Goal: Transaction & Acquisition: Download file/media

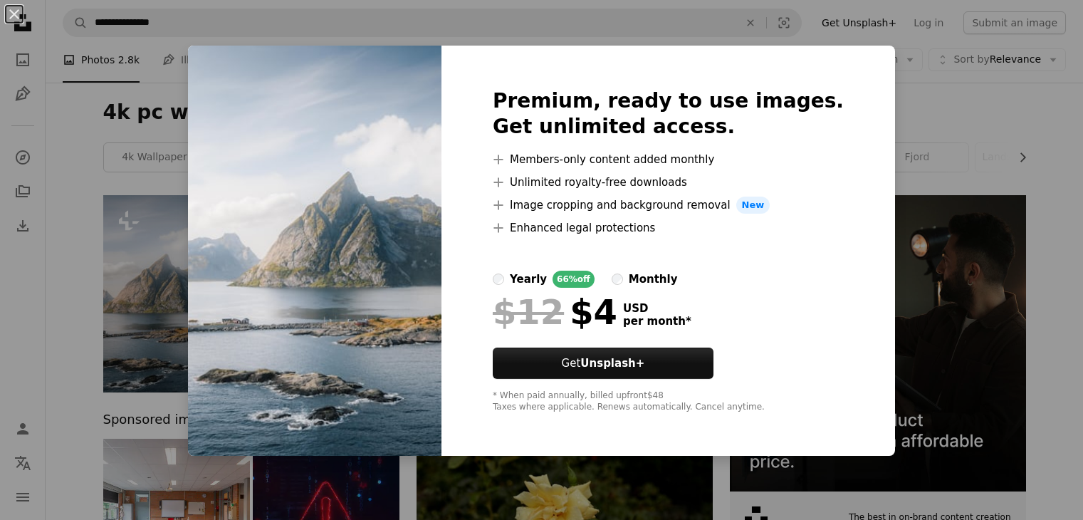
scroll to position [752, 0]
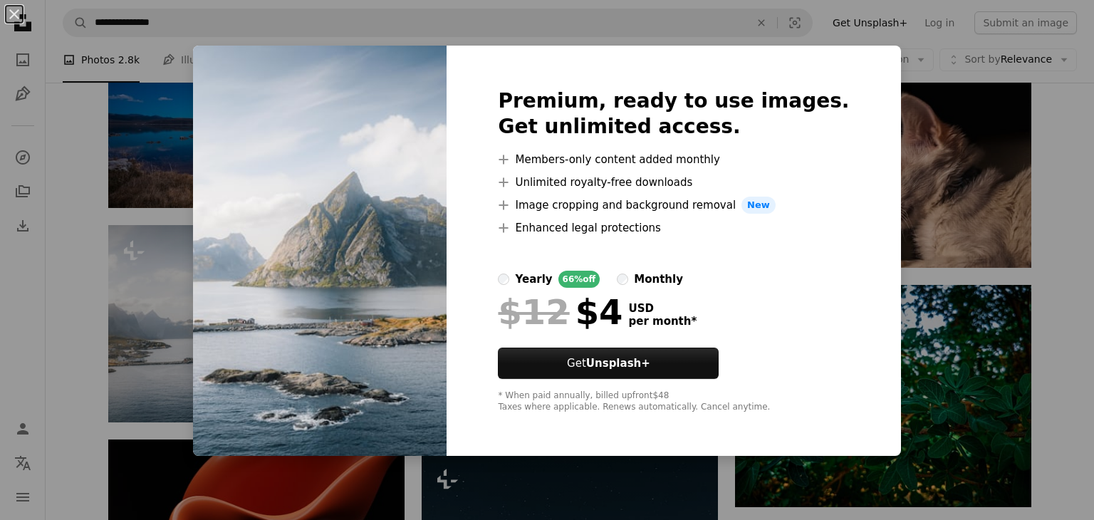
click at [936, 220] on div "An X shape Premium, ready to use images. Get unlimited access. A plus sign Memb…" at bounding box center [547, 260] width 1094 height 520
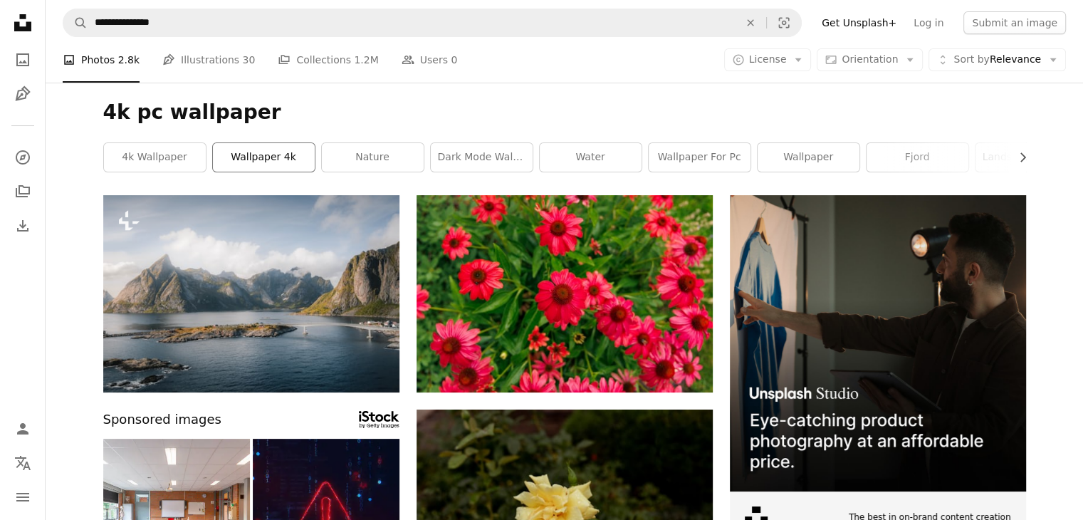
click at [293, 163] on link "wallpaper 4k" at bounding box center [264, 157] width 102 height 28
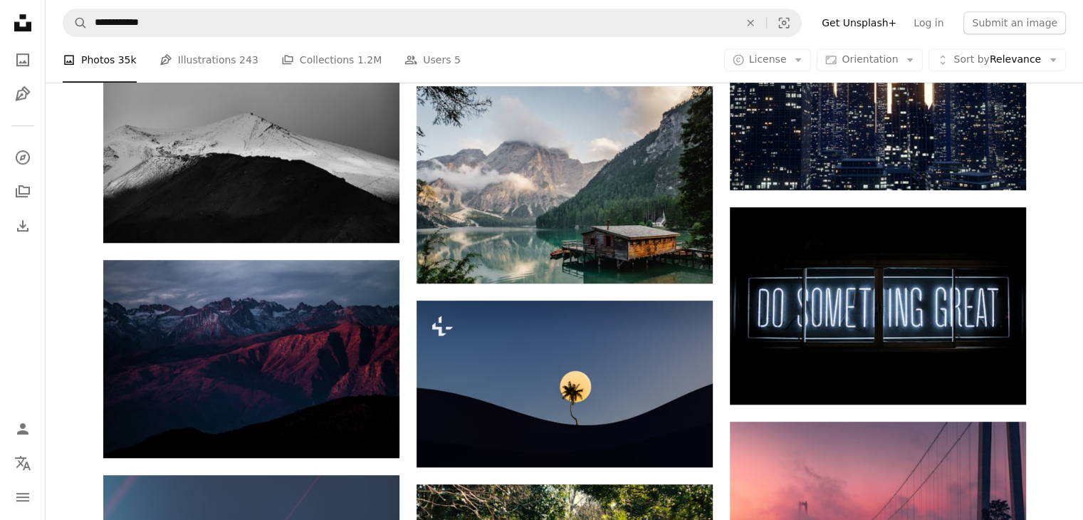
scroll to position [964, 0]
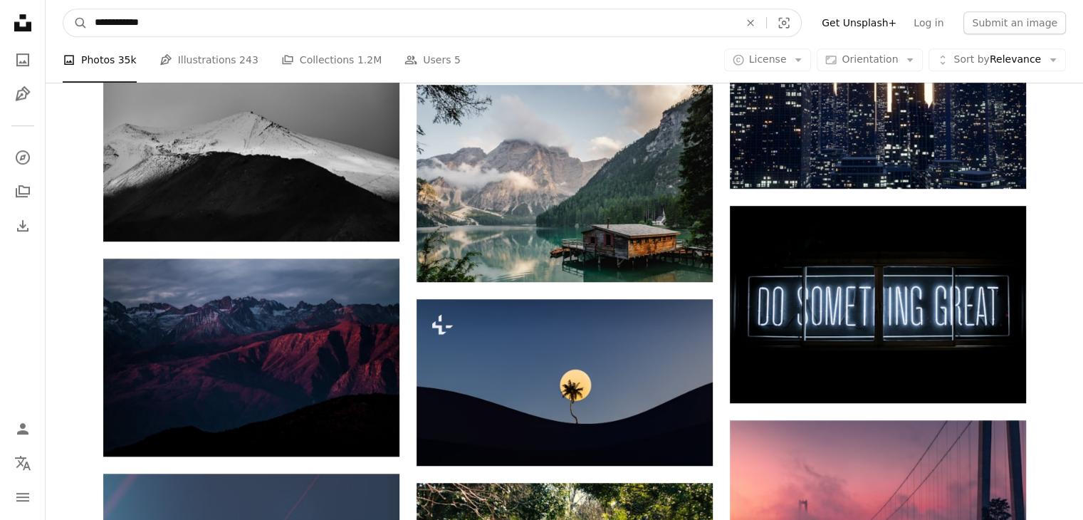
drag, startPoint x: 231, startPoint y: 31, endPoint x: 0, endPoint y: 18, distance: 231.1
click at [0, 18] on div "**********" at bounding box center [541, 422] width 1083 height 2772
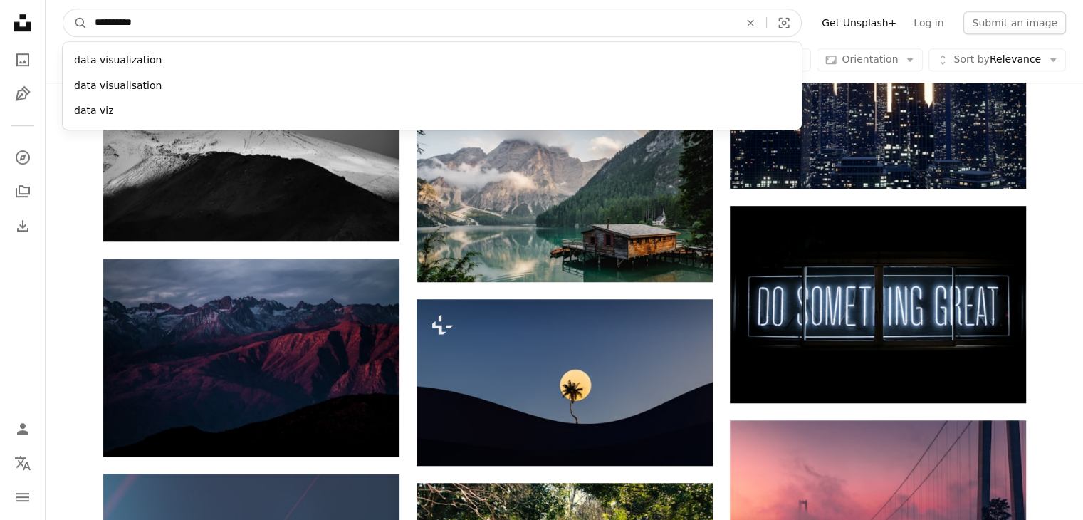
type input "**********"
click button "A magnifying glass" at bounding box center [75, 22] width 24 height 27
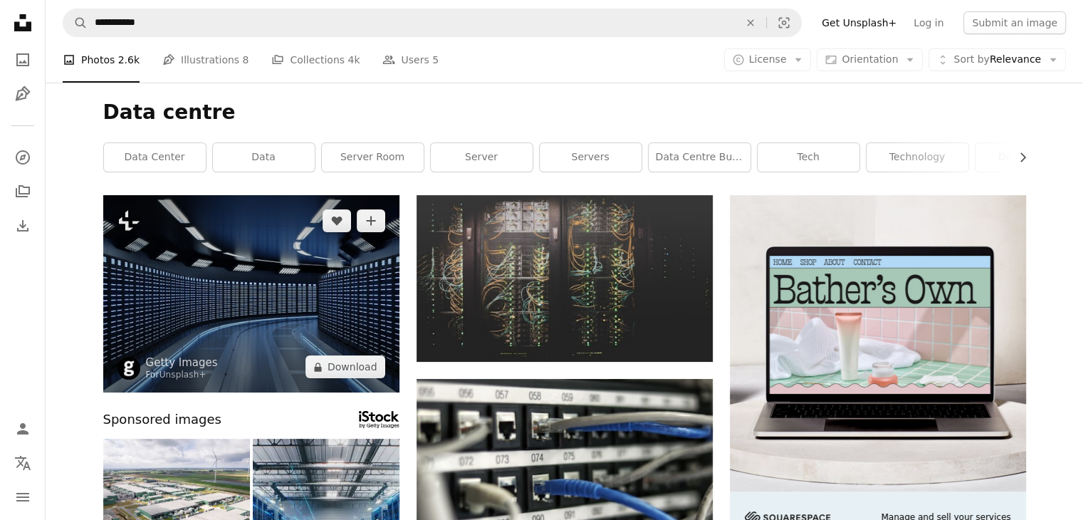
click at [140, 271] on img at bounding box center [251, 293] width 296 height 197
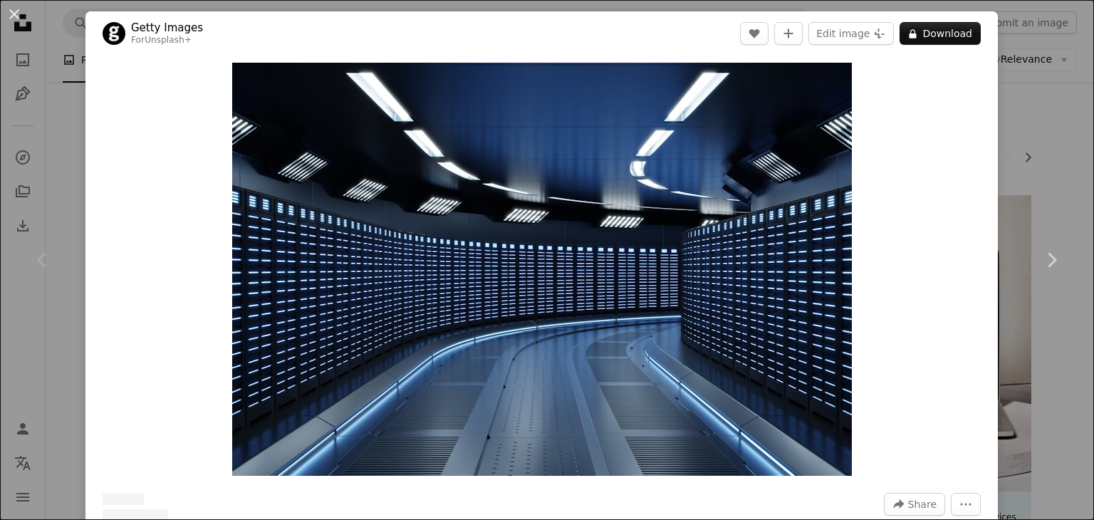
click at [10, 14] on button "An X shape" at bounding box center [14, 14] width 17 height 17
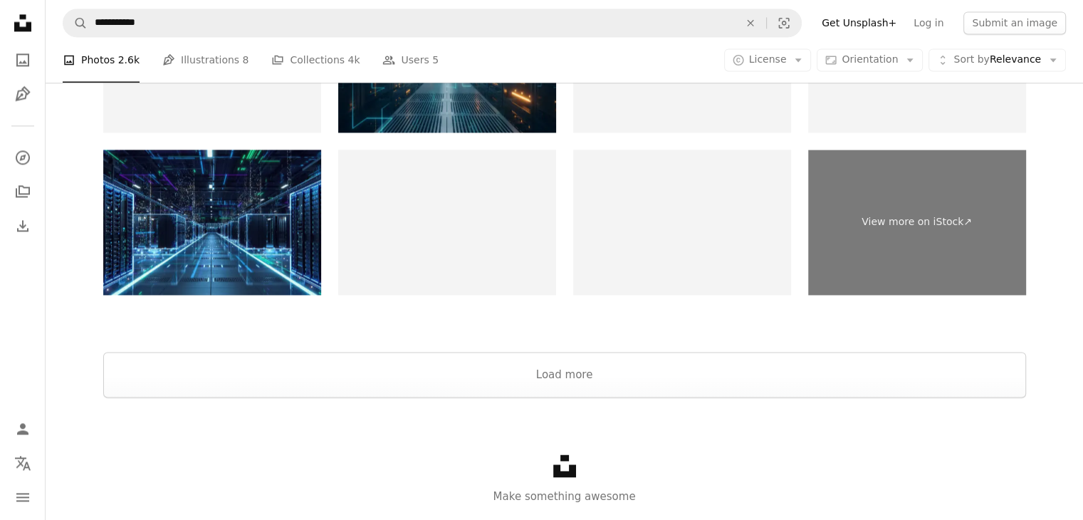
scroll to position [2192, 0]
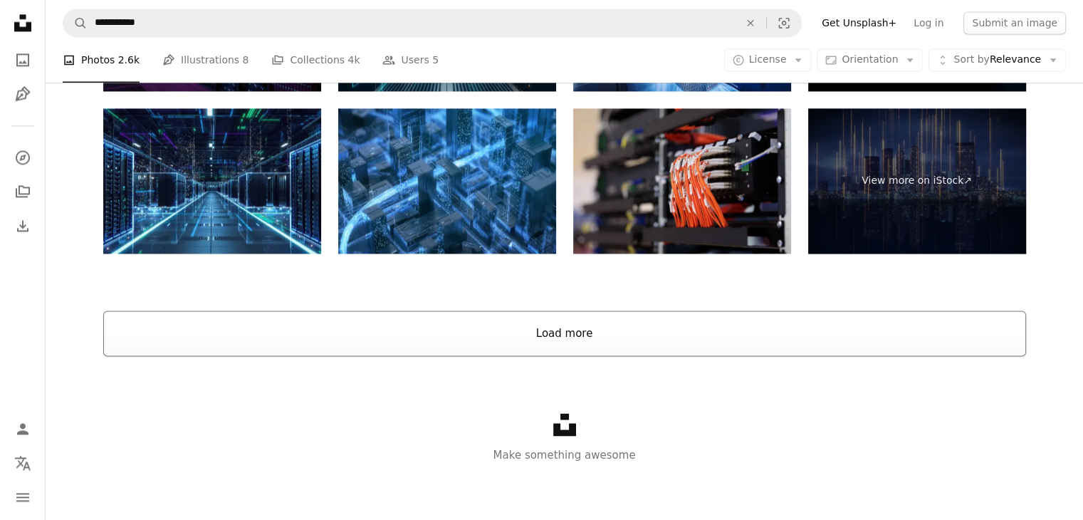
click at [378, 323] on button "Load more" at bounding box center [564, 334] width 923 height 46
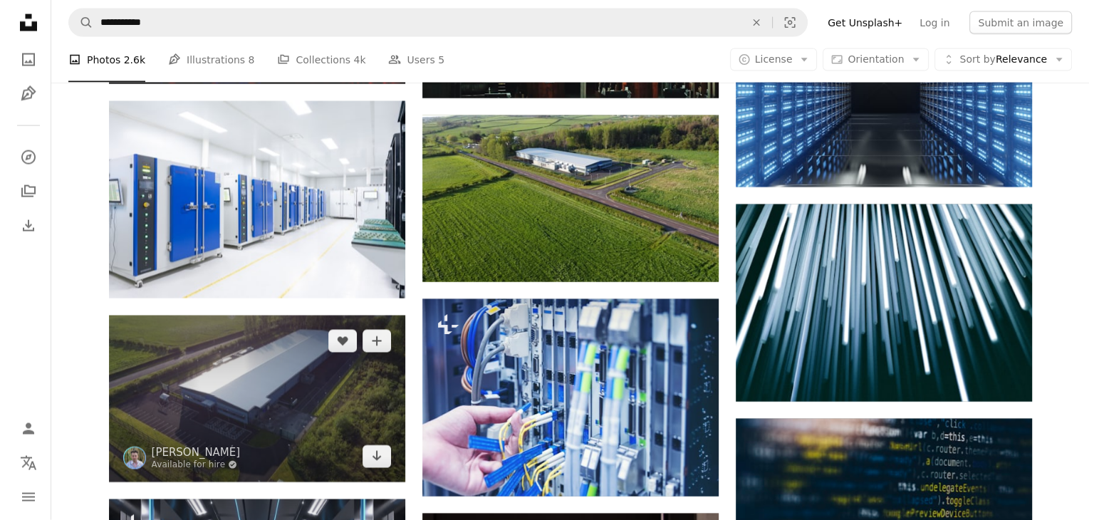
scroll to position [3034, 0]
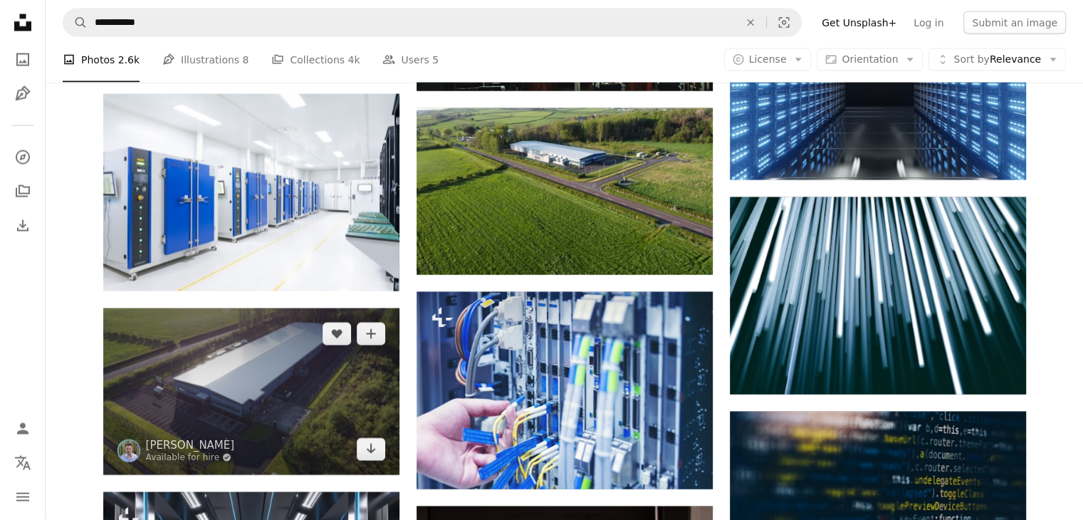
click at [291, 397] on img at bounding box center [251, 391] width 296 height 167
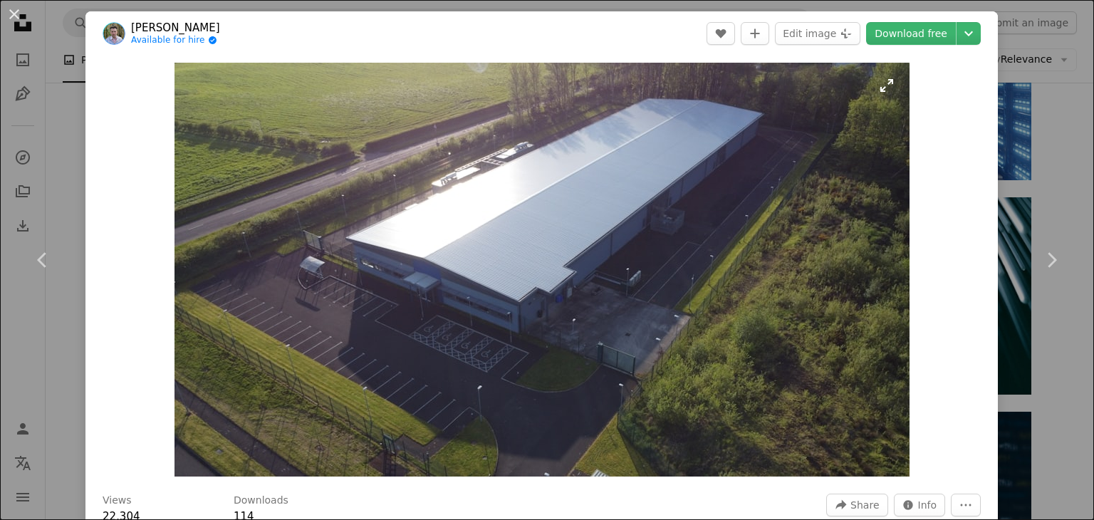
click at [429, 260] on img "Zoom in on this image" at bounding box center [542, 270] width 735 height 414
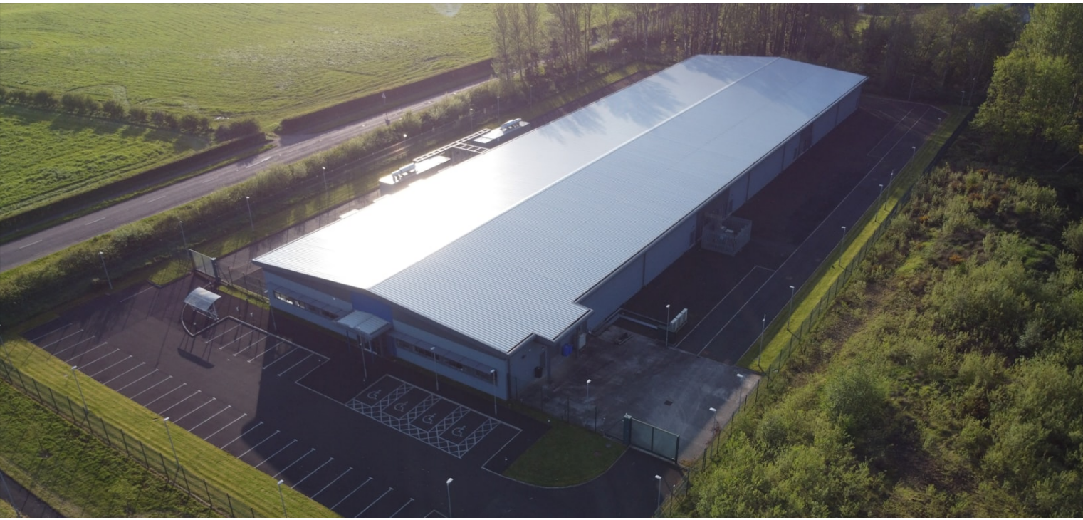
scroll to position [42, 0]
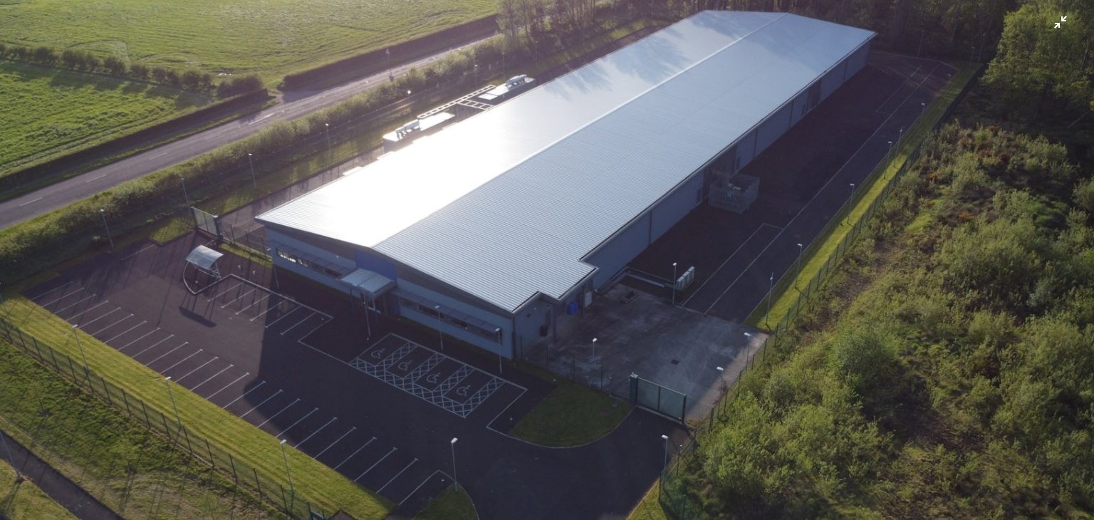
click at [427, 254] on img "Zoom out on this image" at bounding box center [546, 265] width 1095 height 616
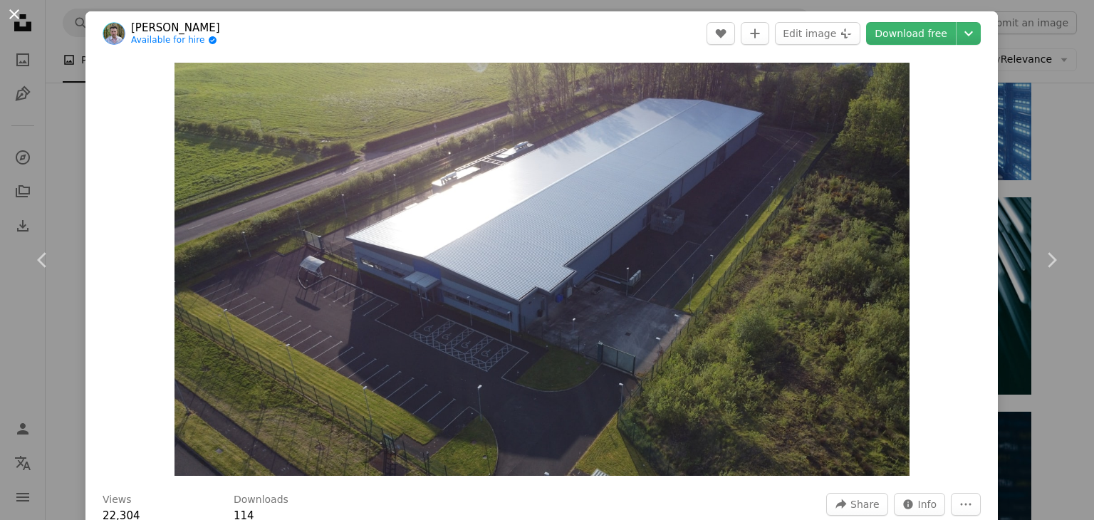
click at [16, 6] on button "An X shape" at bounding box center [14, 14] width 17 height 17
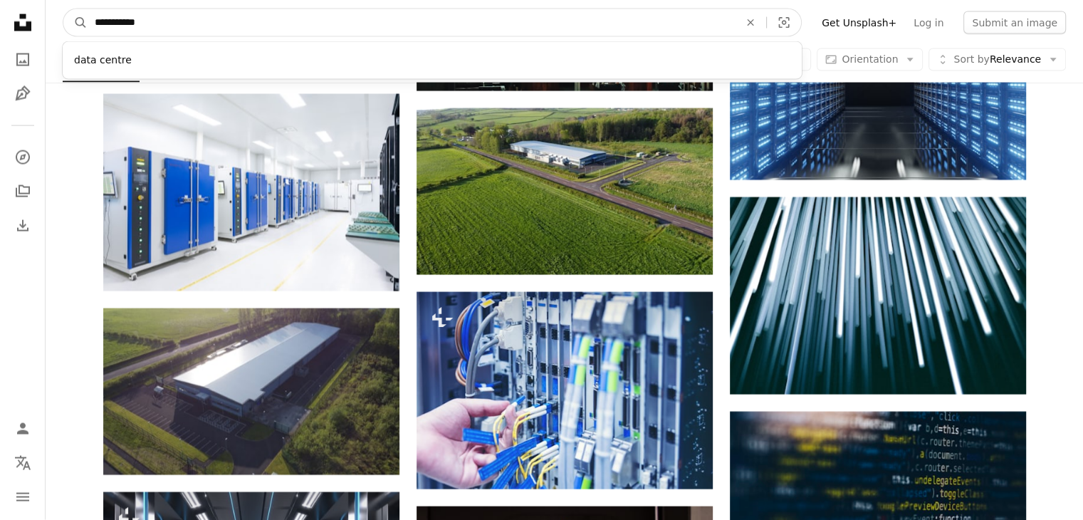
drag, startPoint x: 152, startPoint y: 9, endPoint x: 27, endPoint y: 14, distance: 124.8
click at [27, 14] on div "**********" at bounding box center [541, 368] width 1083 height 6804
type input "**********"
click button "A magnifying glass" at bounding box center [75, 22] width 24 height 27
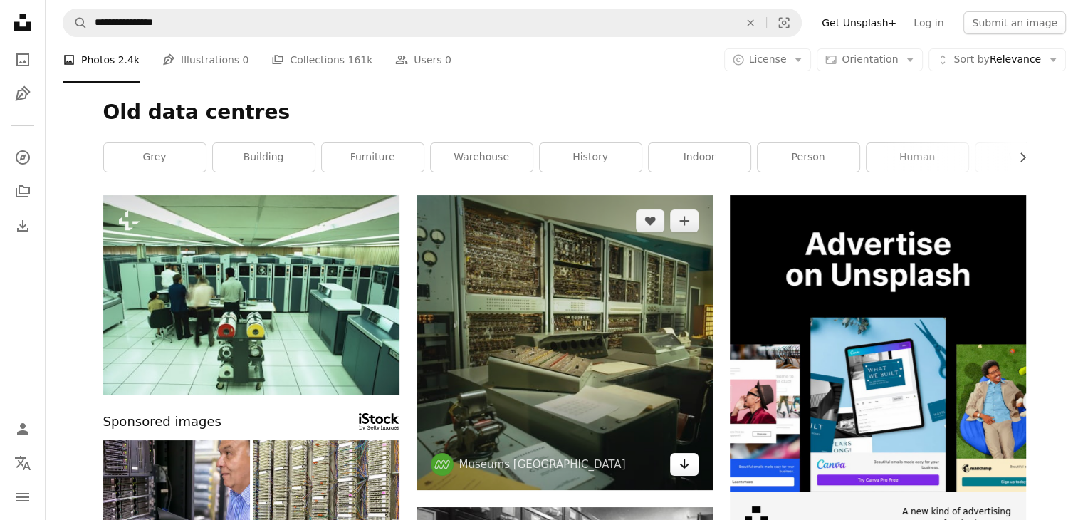
click at [687, 463] on icon "Download" at bounding box center [683, 464] width 9 height 10
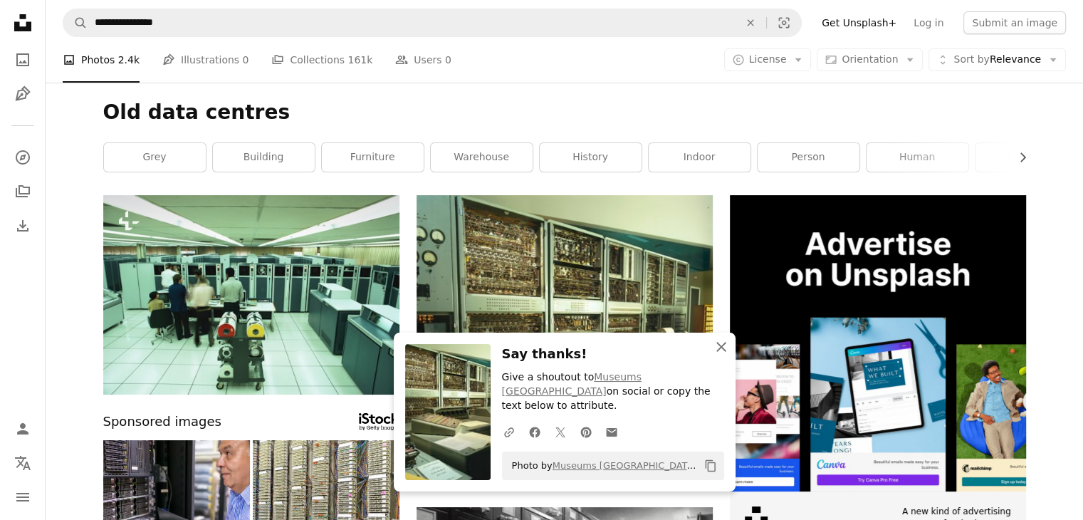
click at [724, 355] on icon "An X shape" at bounding box center [721, 346] width 17 height 17
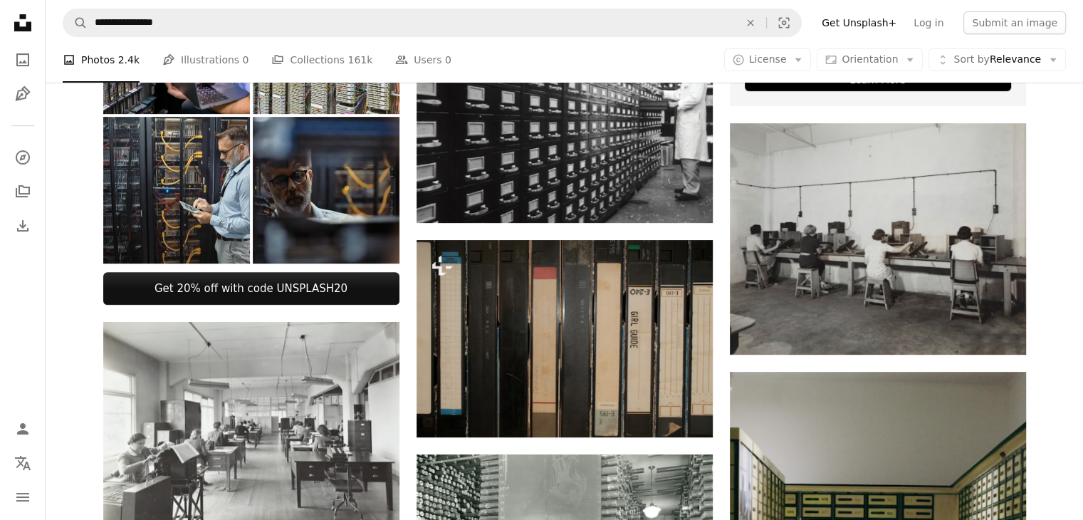
scroll to position [410, 0]
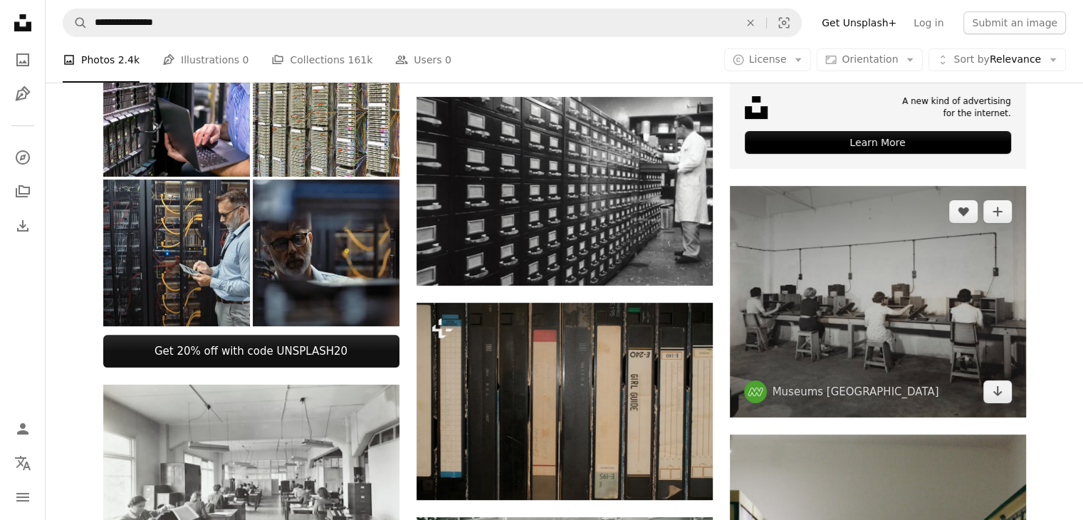
click at [1000, 403] on img at bounding box center [878, 301] width 296 height 231
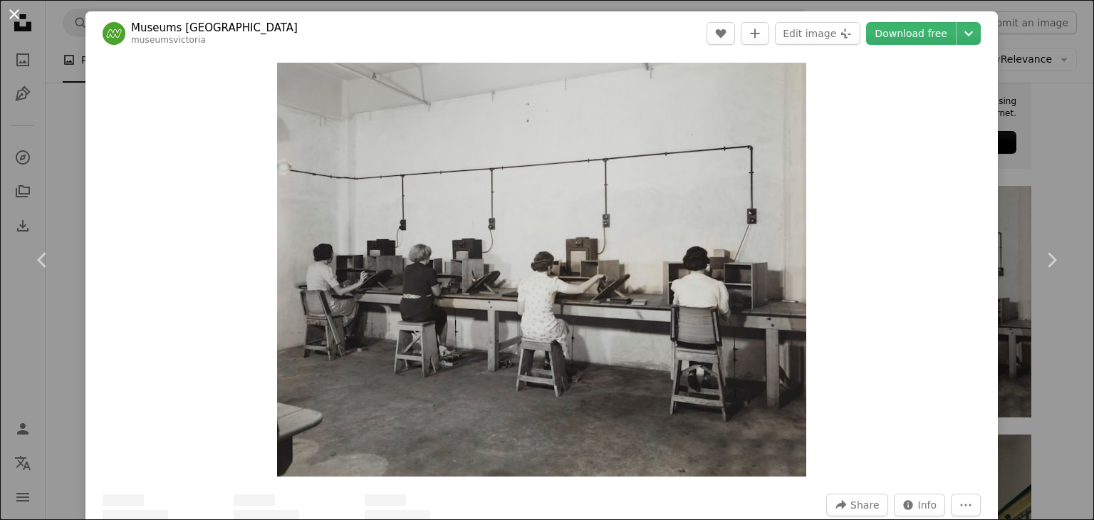
click at [9, 12] on button "An X shape" at bounding box center [14, 14] width 17 height 17
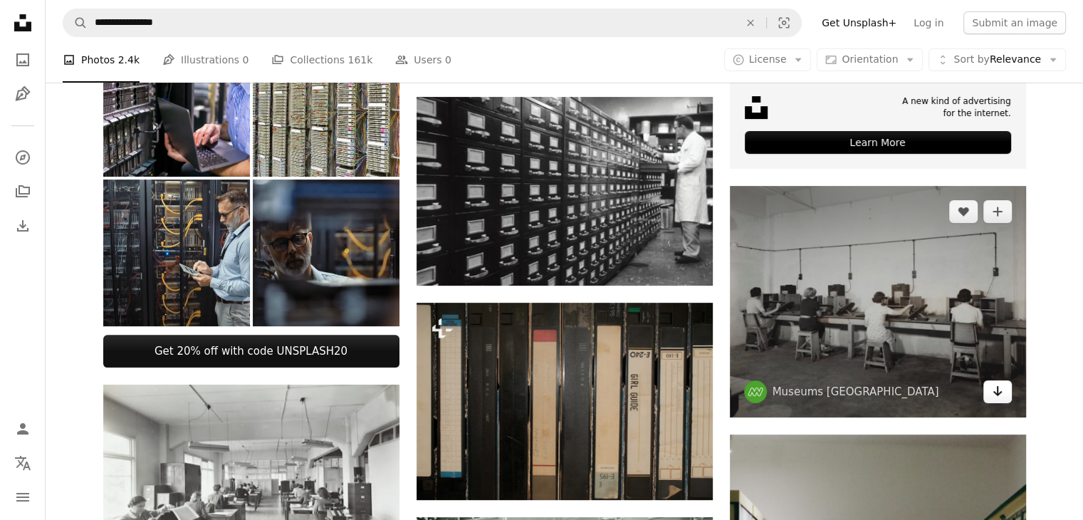
click at [989, 387] on link "Arrow pointing down" at bounding box center [998, 391] width 28 height 23
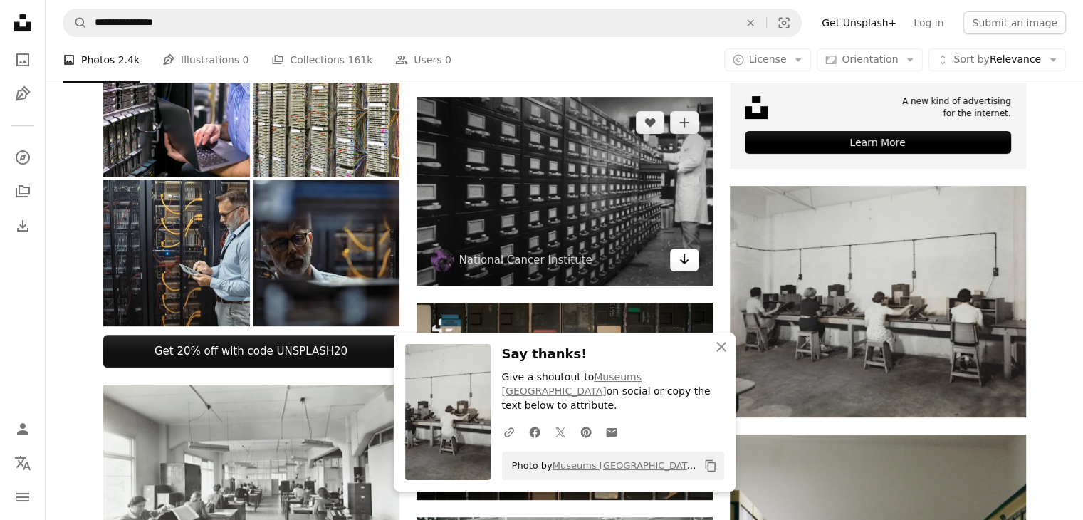
click at [687, 263] on icon "Arrow pointing down" at bounding box center [684, 259] width 11 height 17
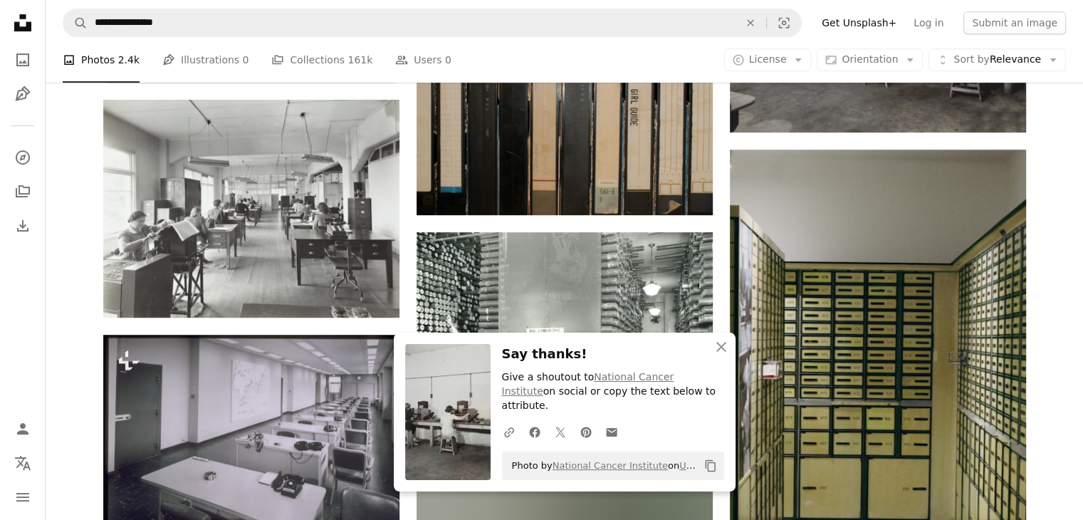
scroll to position [694, 0]
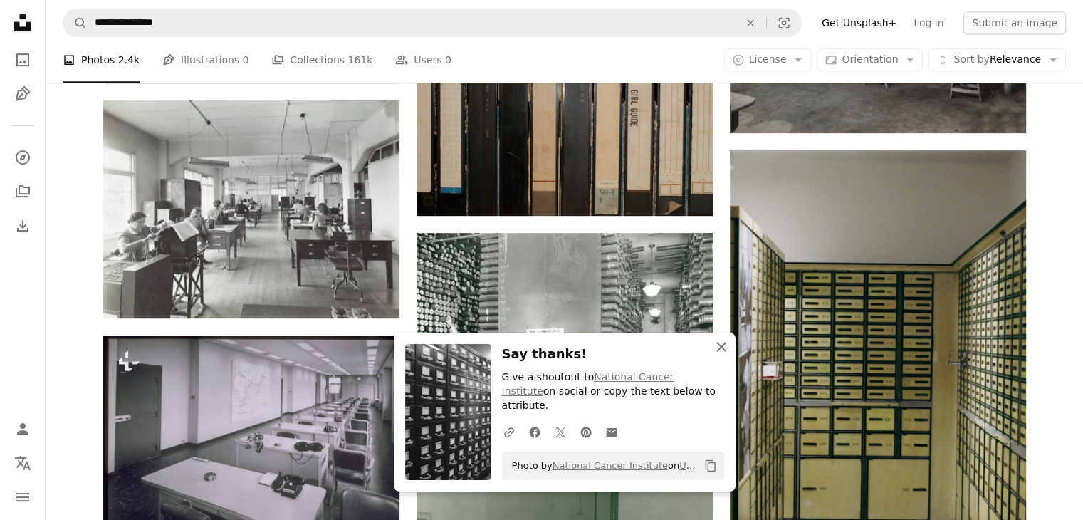
click at [719, 352] on icon "An X shape" at bounding box center [721, 346] width 17 height 17
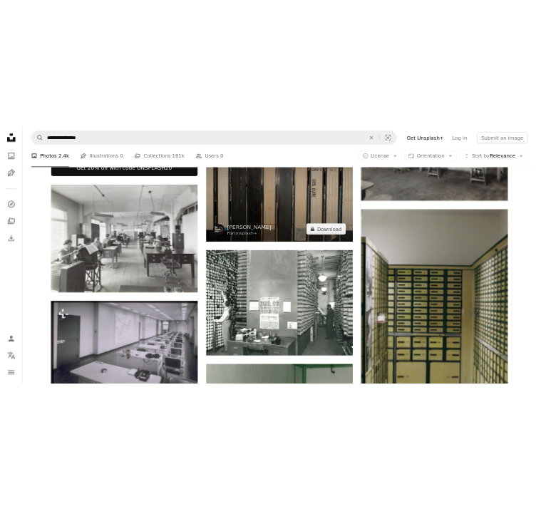
scroll to position [677, 0]
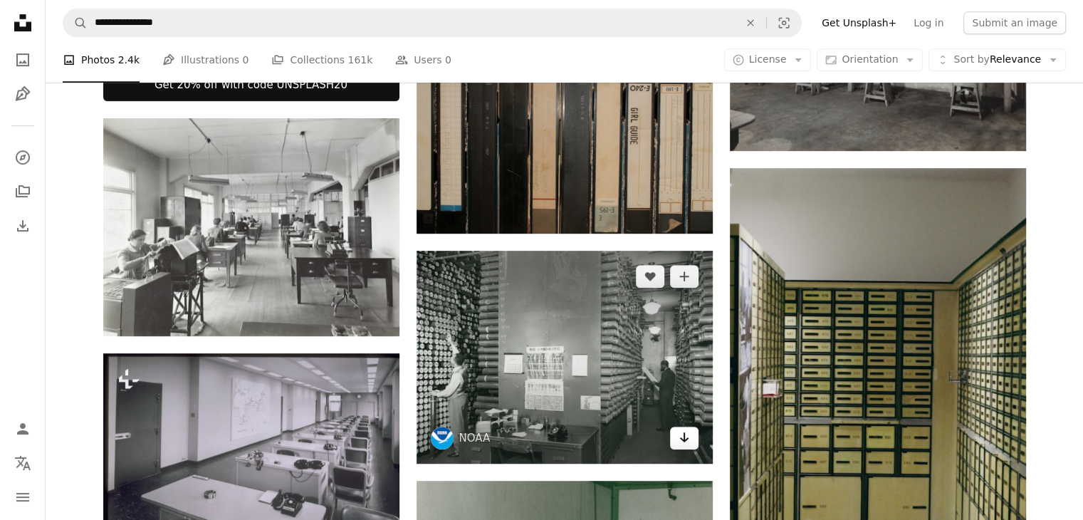
click at [684, 433] on icon "Arrow pointing down" at bounding box center [684, 437] width 11 height 17
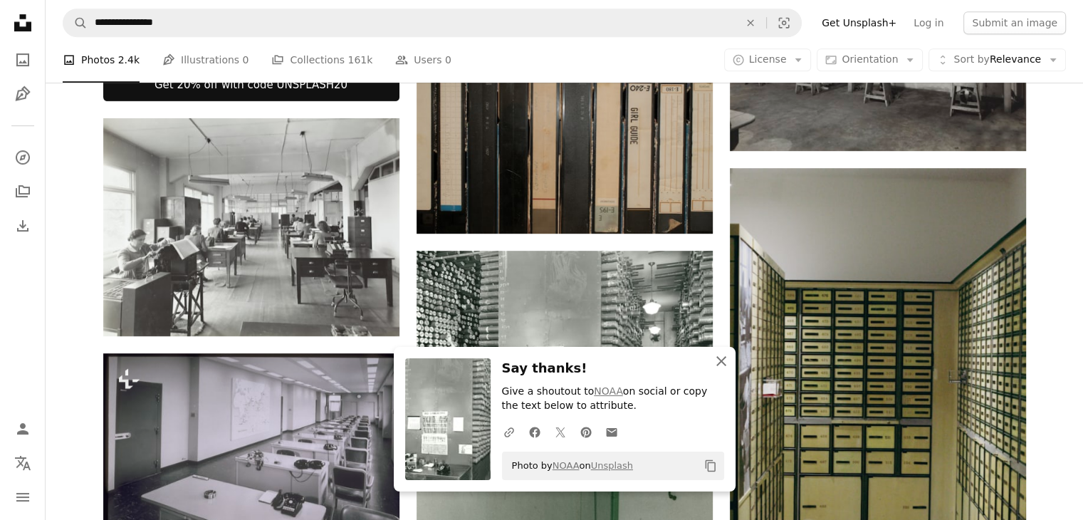
click at [726, 363] on icon "An X shape" at bounding box center [721, 361] width 17 height 17
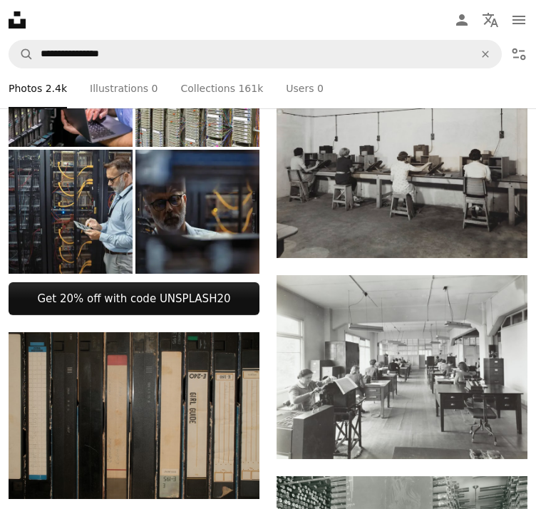
click at [442, 24] on nav "Unsplash logo Unsplash Home A photo Pen Tool A compass A stack of folders Downl…" at bounding box center [268, 20] width 536 height 40
